Goal: Information Seeking & Learning: Find specific fact

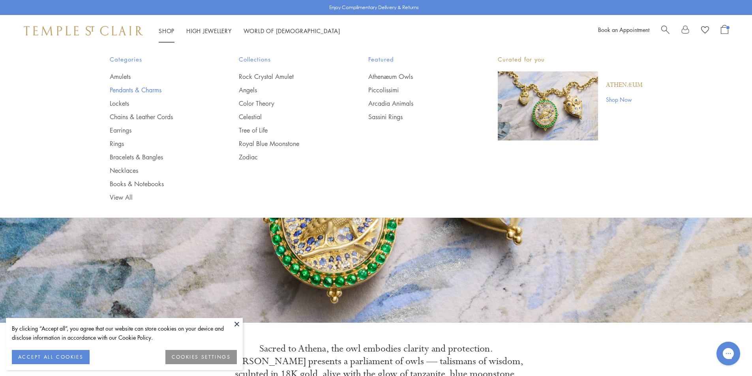
click at [124, 88] on link "Pendants & Charms" at bounding box center [159, 90] width 98 height 9
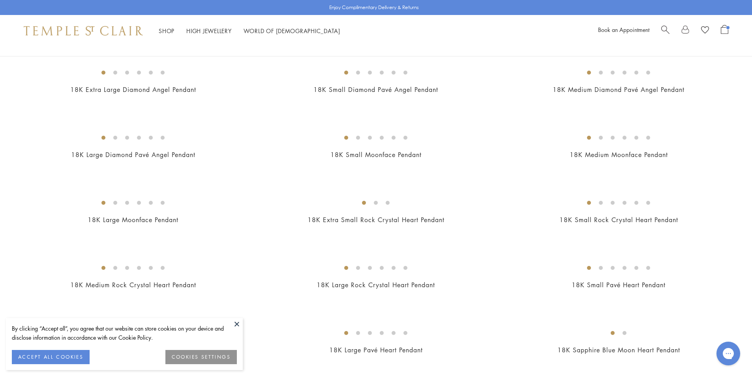
click at [232, 324] on button at bounding box center [237, 324] width 12 height 12
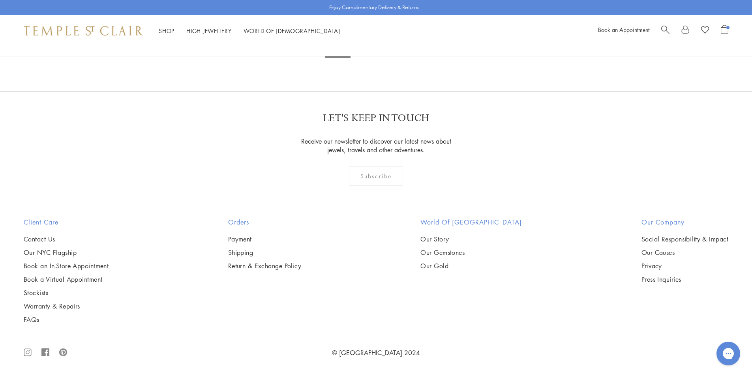
scroll to position [3392, 0]
click at [0, 0] on img at bounding box center [0, 0] width 0 height 0
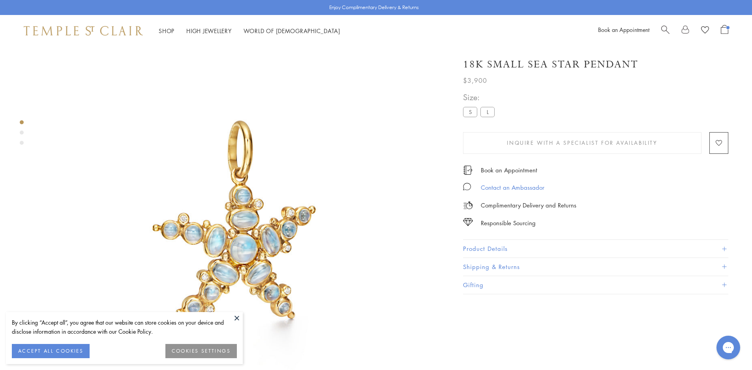
scroll to position [47, 0]
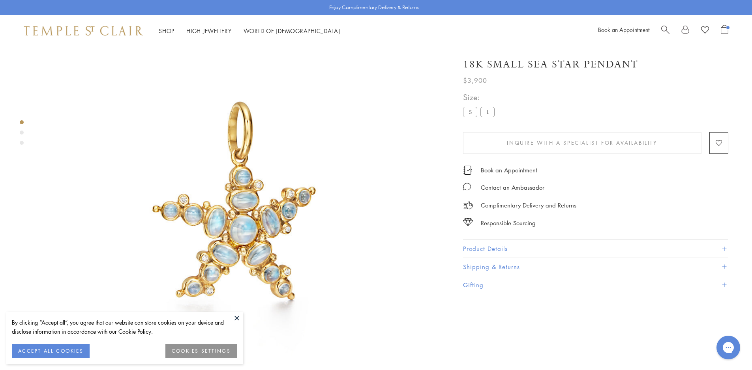
click at [521, 246] on button "Product Details" at bounding box center [595, 249] width 265 height 18
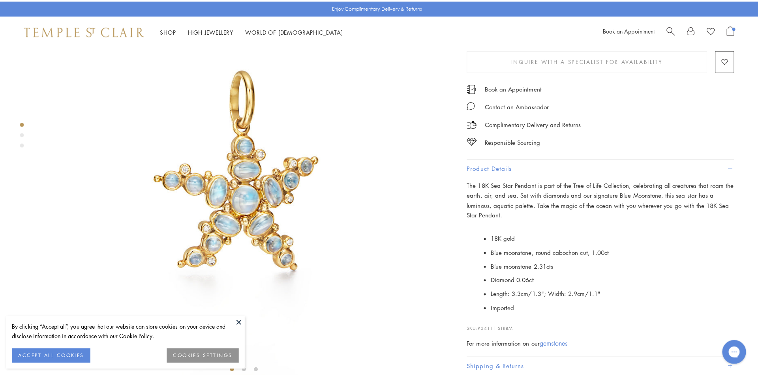
scroll to position [125, 0]
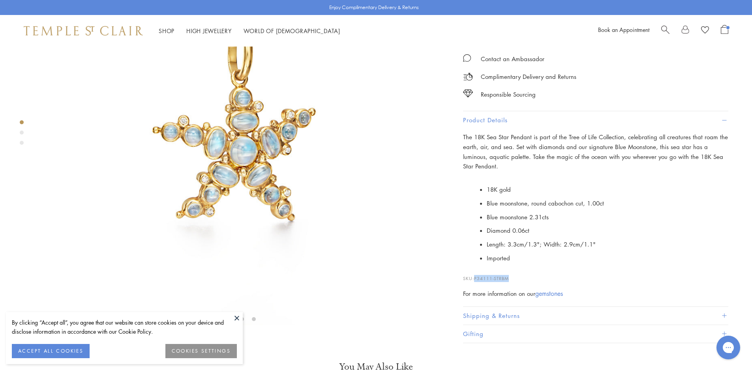
drag, startPoint x: 515, startPoint y: 316, endPoint x: 475, endPoint y: 317, distance: 39.9
click at [475, 282] on p "SKU: P34111-STRBM" at bounding box center [595, 274] width 265 height 15
copy span "P34111-STRBM"
click at [662, 28] on span "Search" at bounding box center [665, 29] width 8 height 8
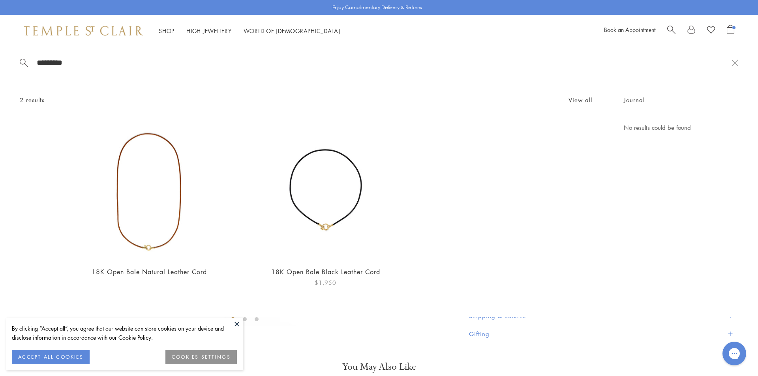
type input "*********"
click at [333, 223] on img at bounding box center [325, 191] width 137 height 137
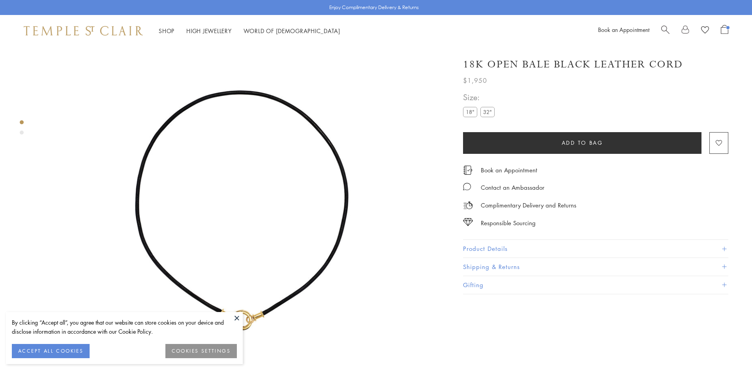
scroll to position [47, 0]
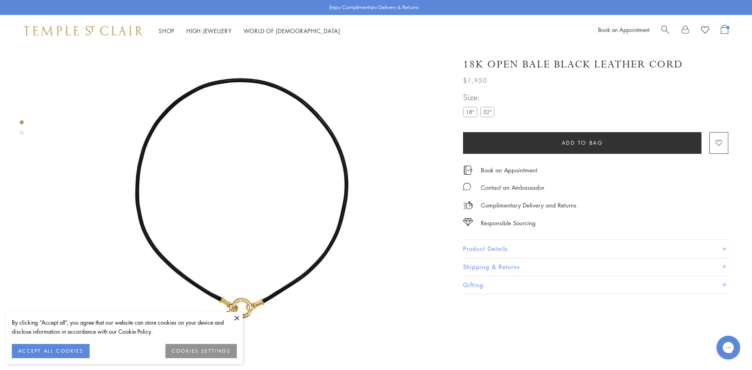
click at [513, 249] on button "Product Details" at bounding box center [595, 249] width 265 height 18
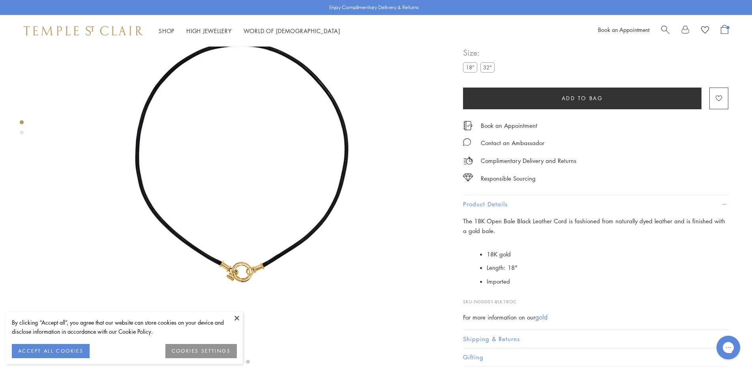
scroll to position [125, 0]
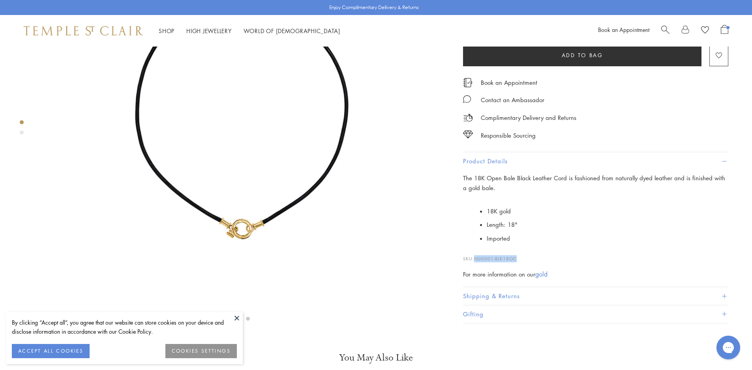
drag, startPoint x: 520, startPoint y: 312, endPoint x: 476, endPoint y: 311, distance: 43.8
click at [476, 262] on p "SKU: N00001-BLK18OC" at bounding box center [595, 254] width 265 height 15
copy span "N00001-BLK18OC"
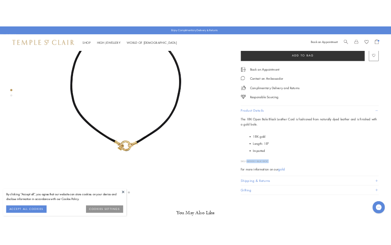
scroll to position [0, 0]
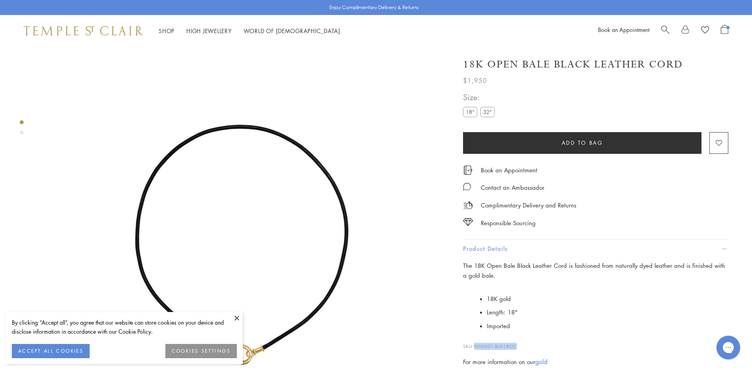
click at [231, 320] on button at bounding box center [237, 318] width 12 height 12
